Goal: Task Accomplishment & Management: Use online tool/utility

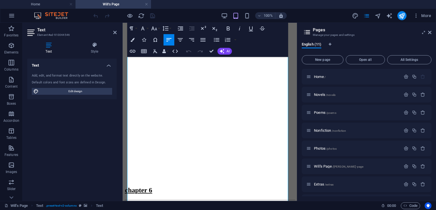
scroll to position [13248, 0]
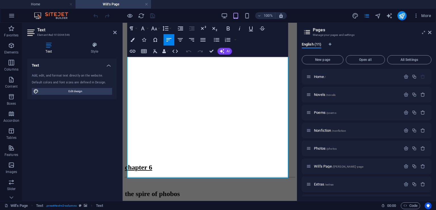
drag, startPoint x: 136, startPoint y: 121, endPoint x: 294, endPoint y: 220, distance: 186.9
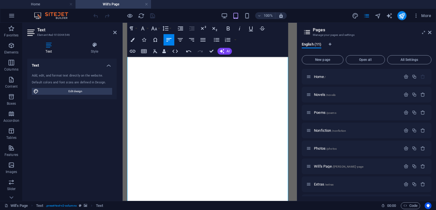
scroll to position [10104, 0]
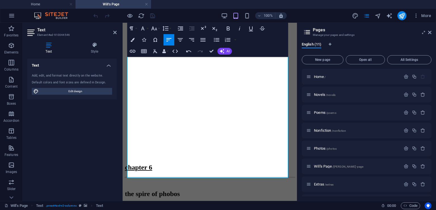
drag, startPoint x: 267, startPoint y: 174, endPoint x: 149, endPoint y: 219, distance: 126.9
click at [149, 209] on html "Skip to main content Will's Page About Novels Poems Nonfiction Photos Will's Pa…" at bounding box center [210, 20] width 174 height 20203
drag, startPoint x: 134, startPoint y: 96, endPoint x: 334, endPoint y: 220, distance: 235.3
click at [297, 209] on html "Skip to main content Will's Page About Novels Poems Nonfiction Photos Will's Pa…" at bounding box center [210, 20] width 174 height 20203
click at [171, 29] on button "Line Height" at bounding box center [166, 28] width 11 height 11
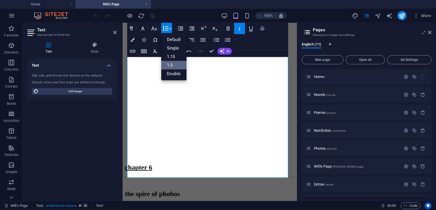
click at [174, 63] on link "1.5" at bounding box center [173, 65] width 25 height 9
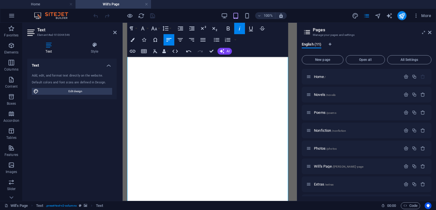
scroll to position [439, 0]
drag, startPoint x: 295, startPoint y: 191, endPoint x: 401, endPoint y: 75, distance: 157.2
drag, startPoint x: 230, startPoint y: 156, endPoint x: 186, endPoint y: 157, distance: 43.8
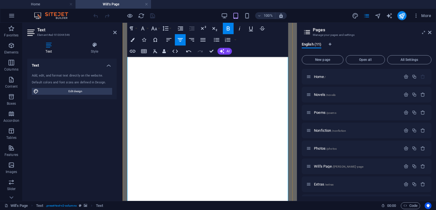
click at [251, 29] on icon "button" at bounding box center [251, 28] width 7 height 7
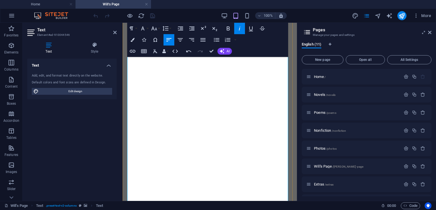
scroll to position [1901, 0]
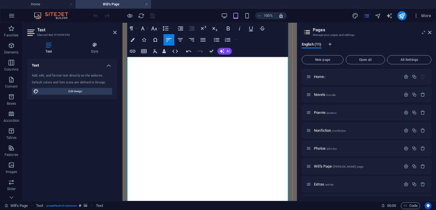
scroll to position [4507, 0]
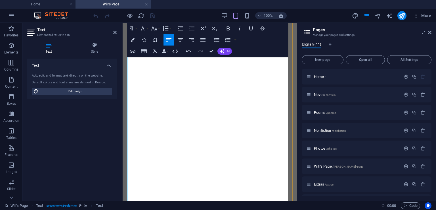
scroll to position [5522, 0]
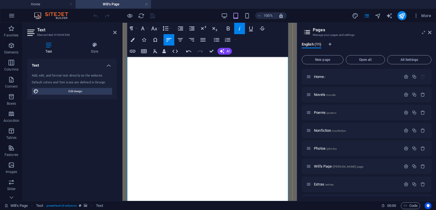
scroll to position [11336, 0]
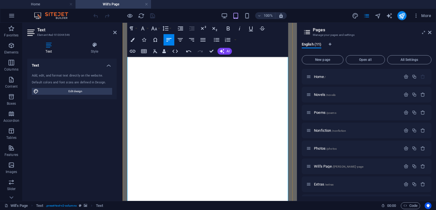
click at [430, 32] on icon at bounding box center [429, 32] width 3 height 5
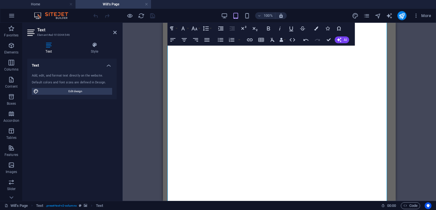
scroll to position [0, 0]
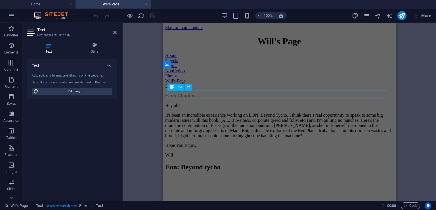
click at [261, 95] on div "Early Chapter --" at bounding box center [279, 95] width 228 height 5
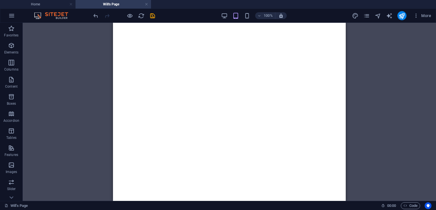
scroll to position [384, 0]
drag, startPoint x: 344, startPoint y: 112, endPoint x: 459, endPoint y: 58, distance: 127.7
click at [154, 17] on icon "save" at bounding box center [152, 15] width 7 height 7
click at [145, 5] on link at bounding box center [146, 4] width 3 height 5
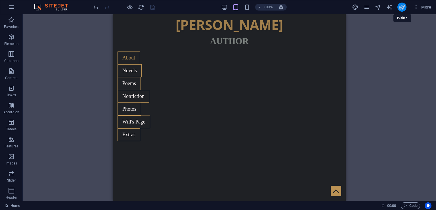
click at [0, 0] on icon "publish" at bounding box center [0, 0] width 0 height 0
